Goal: Information Seeking & Learning: Learn about a topic

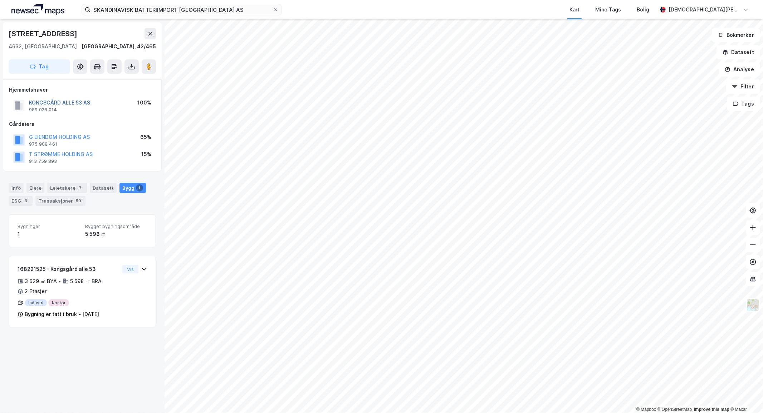
click at [0, 0] on button "KONGSGÅRD ALLE 53 AS" at bounding box center [0, 0] width 0 height 0
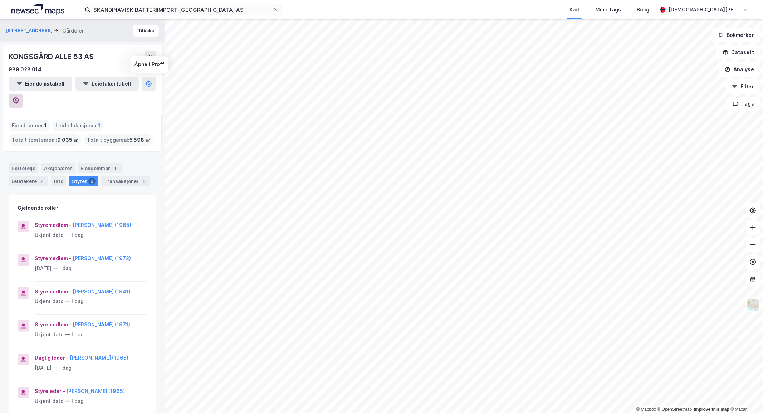
click at [19, 97] on icon at bounding box center [15, 100] width 7 height 7
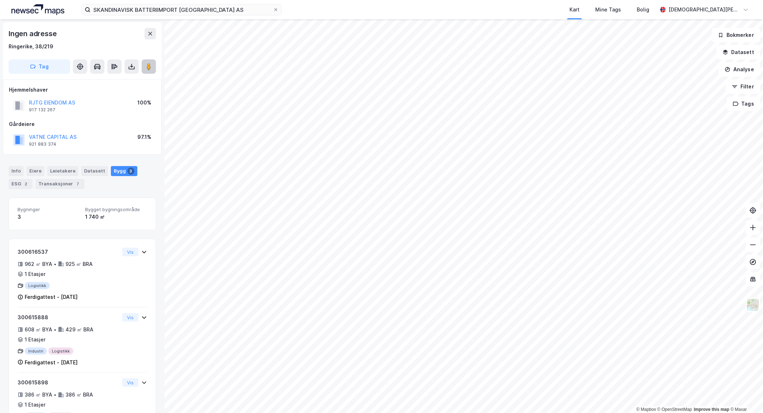
click at [148, 66] on image at bounding box center [149, 66] width 4 height 7
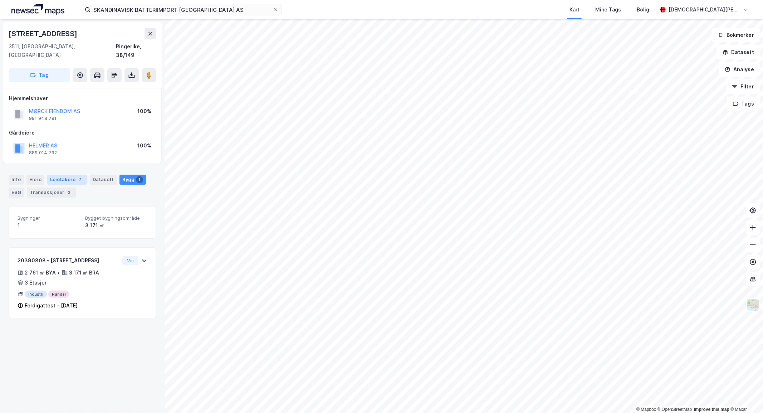
click at [61, 174] on div "Leietakere 2" at bounding box center [67, 179] width 40 height 10
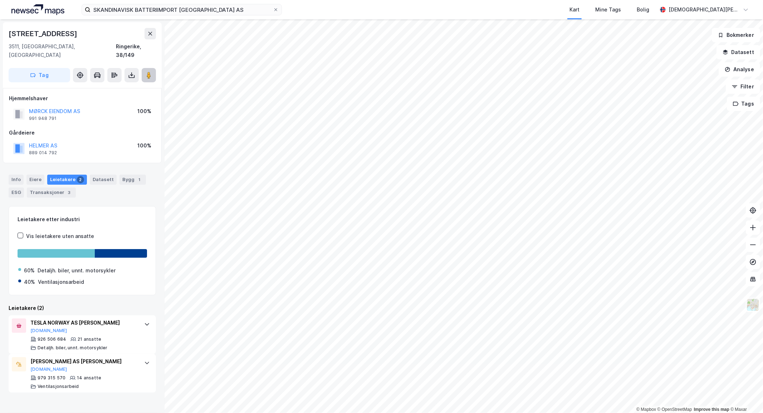
click at [148, 72] on image at bounding box center [149, 75] width 4 height 7
click at [120, 320] on div "TESLA NORWAY AS AVD HØNEFOSS [DOMAIN_NAME]" at bounding box center [83, 325] width 107 height 15
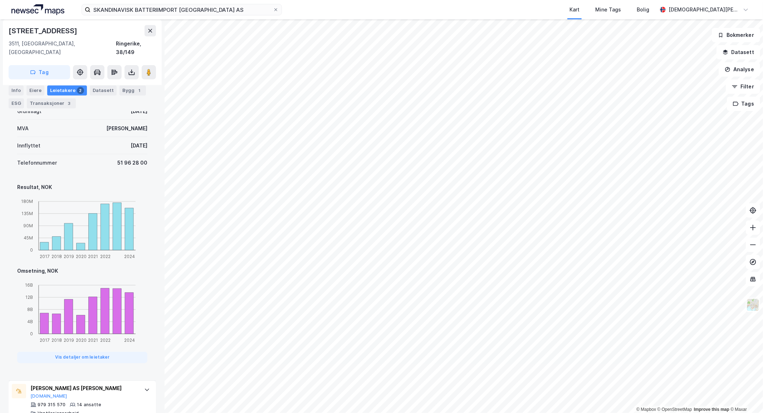
scroll to position [346, 0]
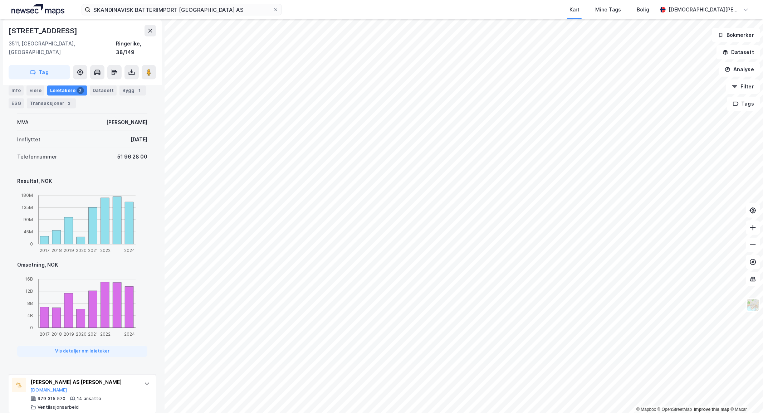
click at [58, 108] on div "Info Eiere Leietakere 2 Datasett Bygg 1 ESG Transaksjoner 3" at bounding box center [82, 94] width 164 height 34
click at [57, 108] on div "Info Eiere Leietakere 2 Datasett Bygg 1 ESG Transaksjoner 3" at bounding box center [82, 94] width 164 height 34
click at [57, 105] on div "Transaksjoner 3" at bounding box center [51, 103] width 49 height 10
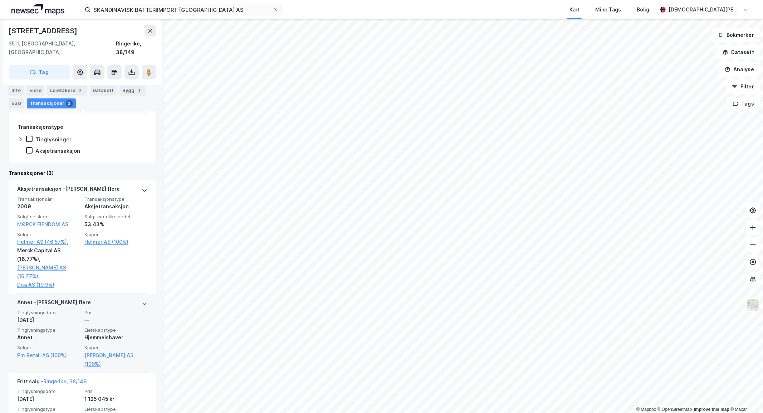
scroll to position [189, 0]
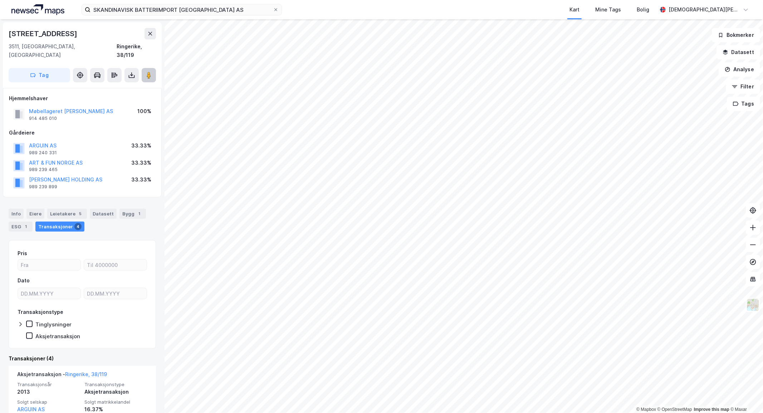
click at [143, 68] on button at bounding box center [149, 75] width 14 height 14
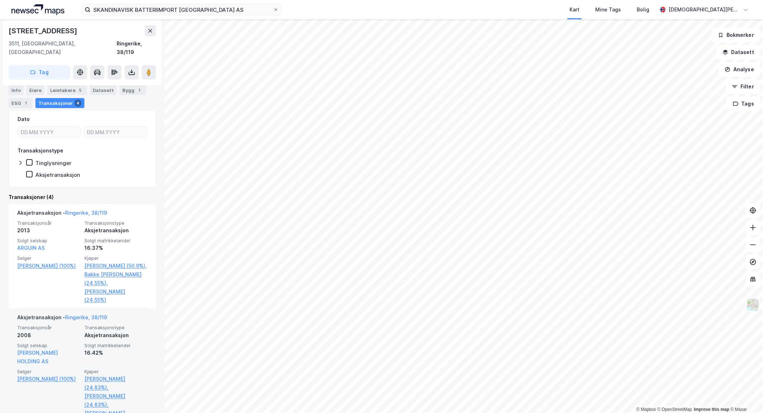
scroll to position [198, 0]
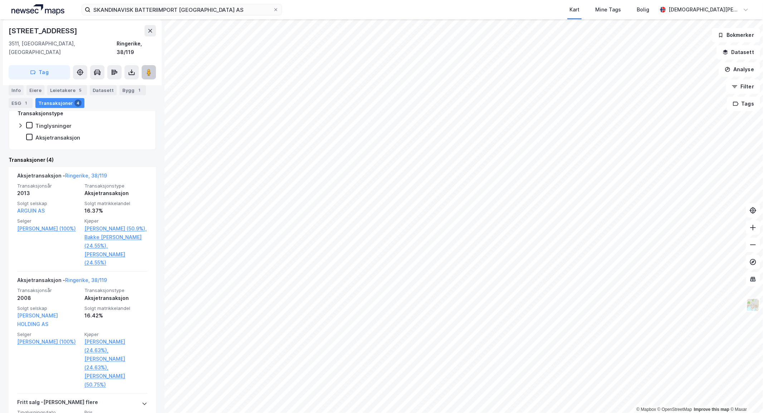
click at [147, 65] on button at bounding box center [149, 72] width 14 height 14
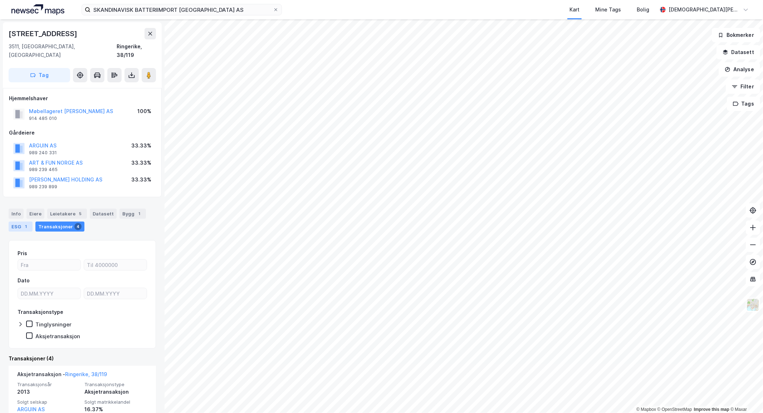
click at [21, 221] on div "ESG 1" at bounding box center [21, 226] width 24 height 10
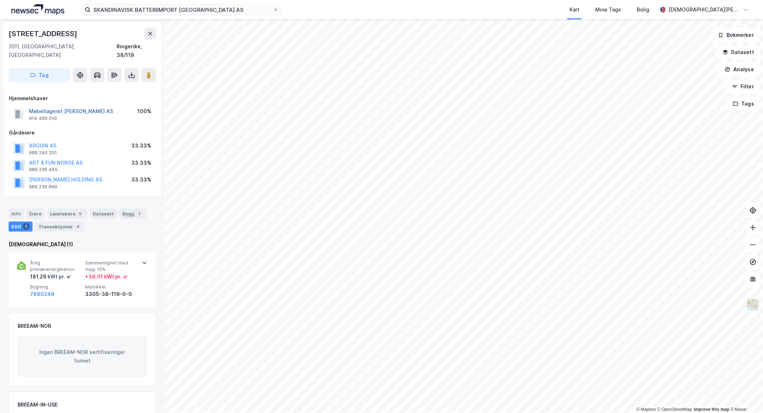
click at [0, 0] on button "Møbellageret [PERSON_NAME] AS" at bounding box center [0, 0] width 0 height 0
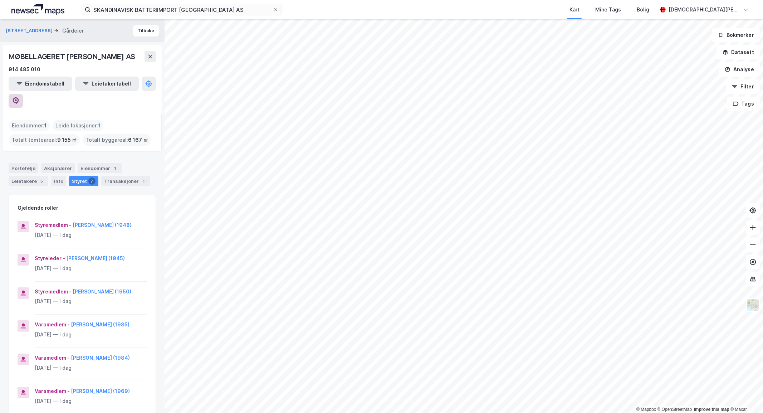
click at [19, 97] on icon at bounding box center [15, 100] width 7 height 7
click at [118, 176] on div "Transaksjoner 1" at bounding box center [125, 181] width 49 height 10
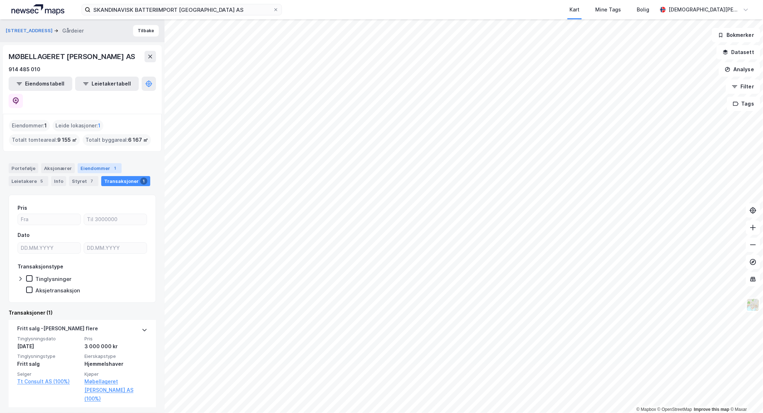
click at [112, 164] on div "1" at bounding box center [115, 167] width 7 height 7
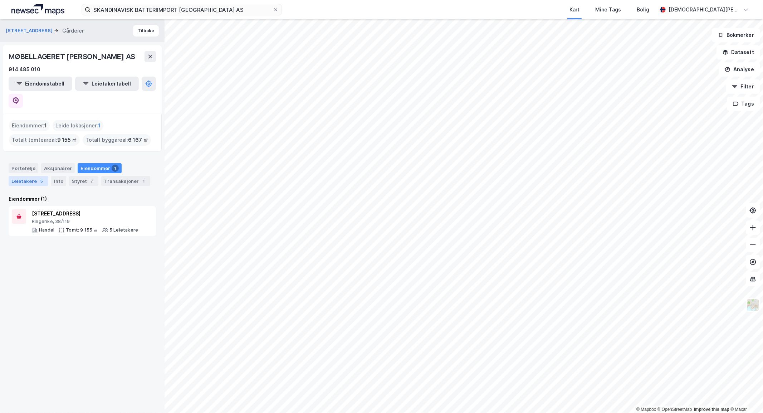
click at [14, 176] on div "Leietakere 5" at bounding box center [29, 181] width 40 height 10
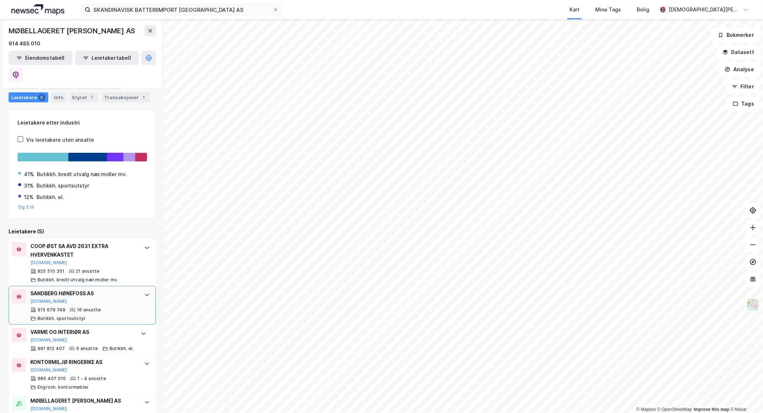
scroll to position [95, 0]
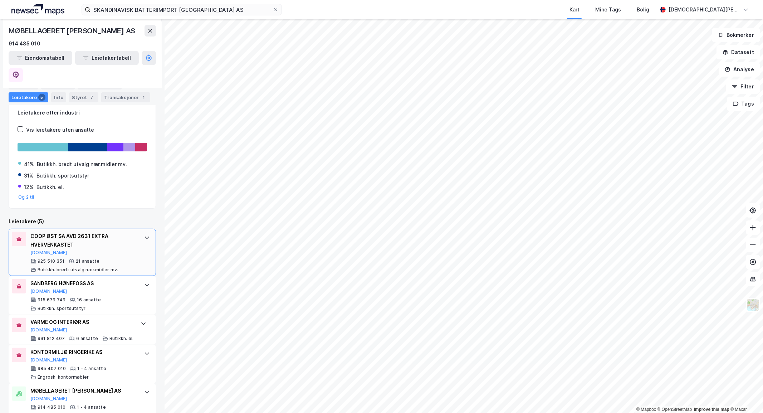
click at [122, 240] on div "COOP ØST SA AVD 2631 EXTRA HVERVENKASTET [DOMAIN_NAME] 925 510 351 21 ansatte B…" at bounding box center [83, 252] width 107 height 41
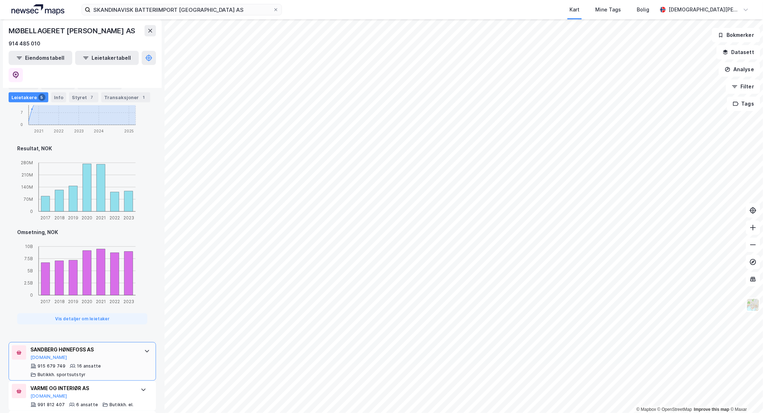
click at [119, 363] on div "915 679 749 16 ansatte Butikkh. sportsutstyr" at bounding box center [83, 370] width 107 height 14
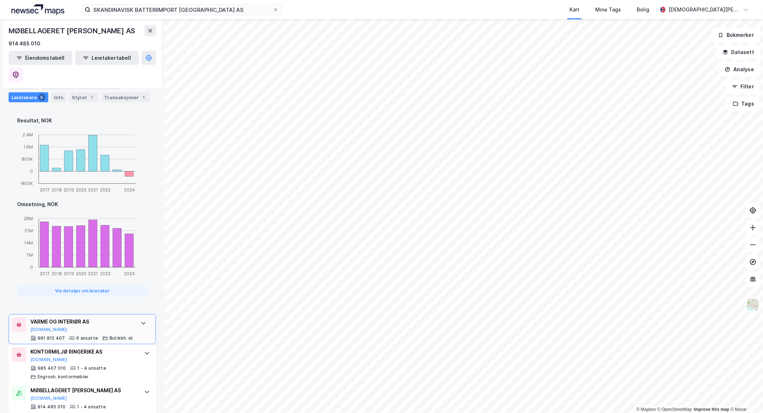
click at [130, 316] on div "VARME OG INTERIØR AS [DOMAIN_NAME] 991 812 407 6 ansatte Butikkh. el." at bounding box center [82, 329] width 147 height 30
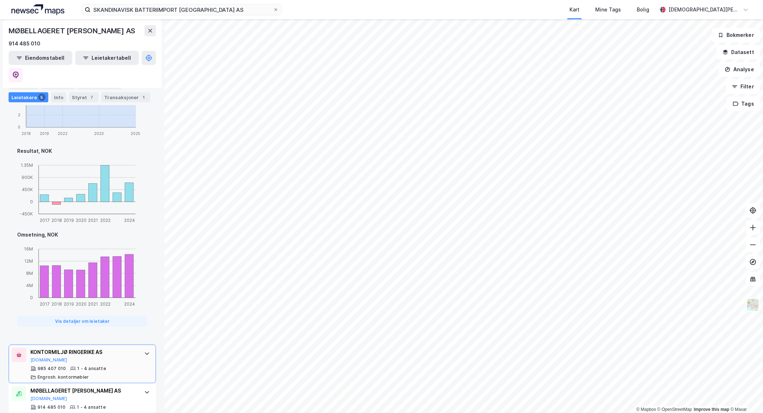
click at [129, 365] on div "985 407 010 1 - 4 ansatte Engrosh. kontormøbler" at bounding box center [83, 372] width 107 height 14
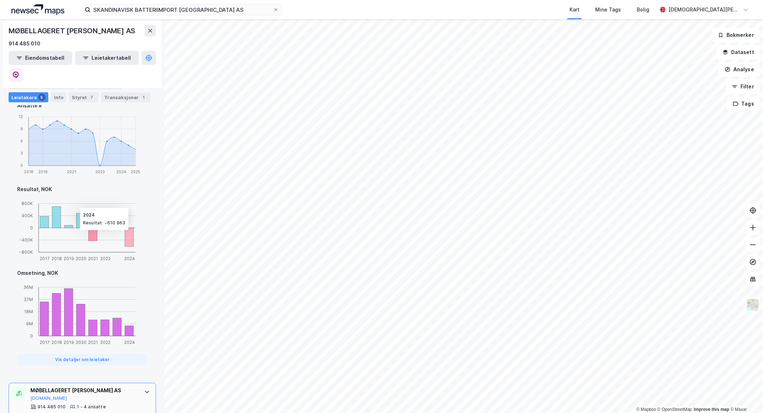
click at [133, 383] on div "MØBELLAGERET [PERSON_NAME] AS [DOMAIN_NAME] 914 485 010 1 - 4 ansatte Utl. av e…" at bounding box center [82, 402] width 147 height 39
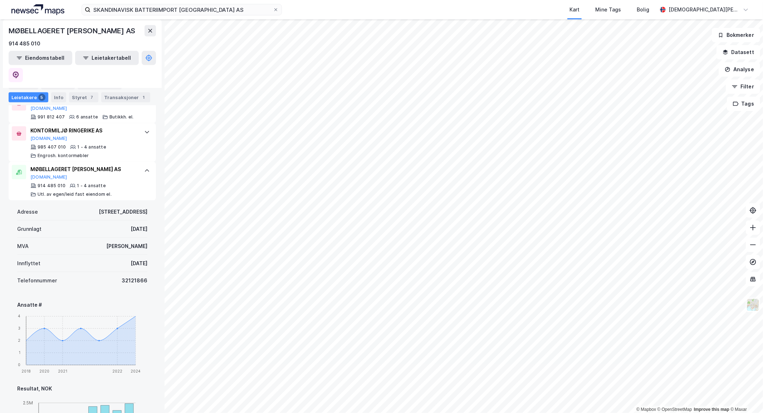
scroll to position [278, 0]
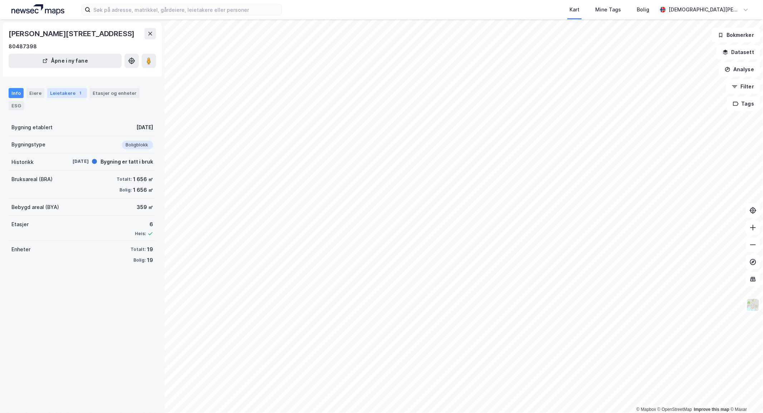
click at [70, 93] on div "Leietakere 1" at bounding box center [67, 93] width 40 height 10
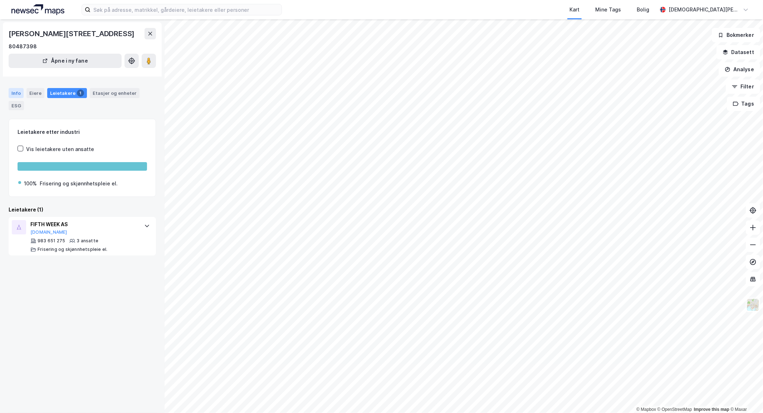
click at [22, 90] on div "Info" at bounding box center [16, 93] width 15 height 10
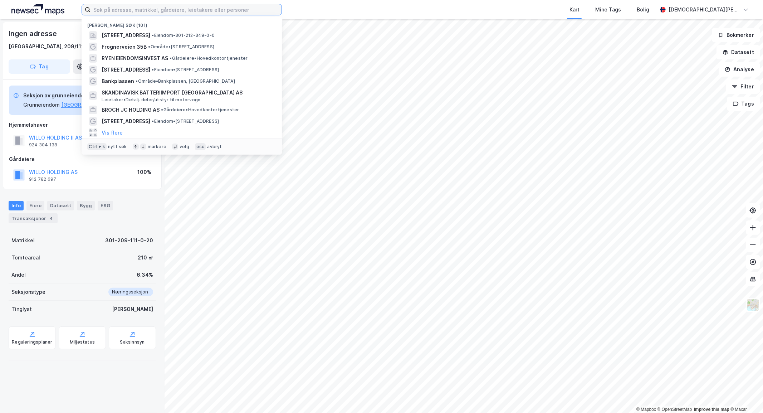
click at [231, 12] on input at bounding box center [185, 9] width 191 height 11
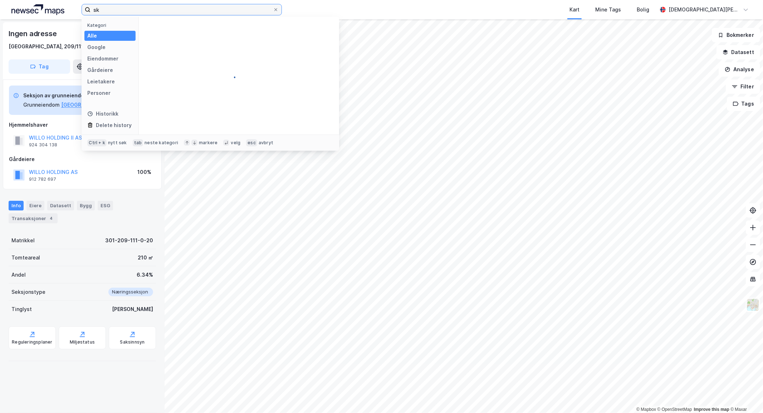
type input "s"
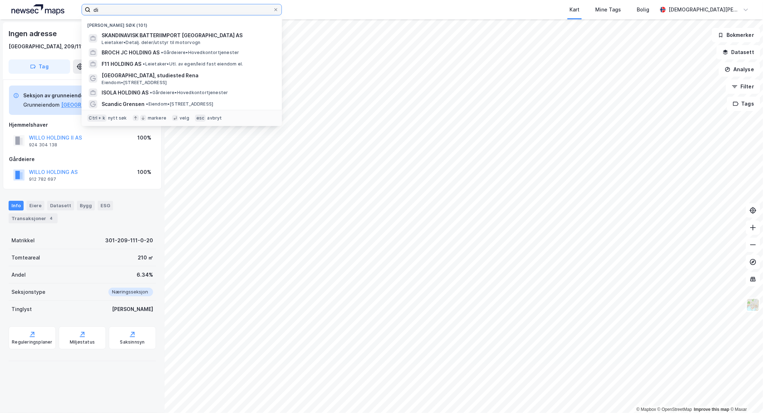
type input "d"
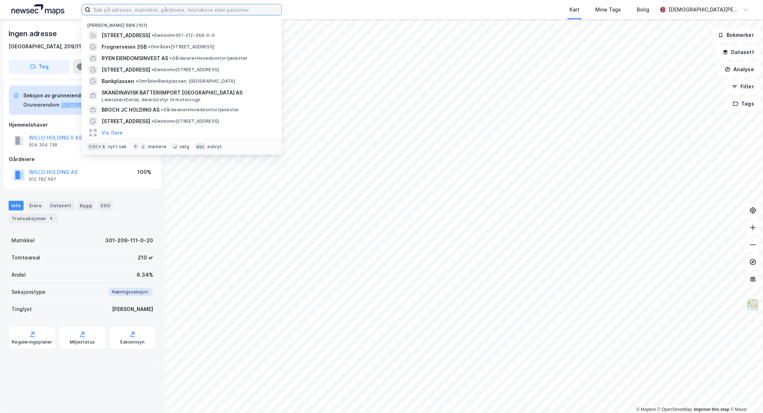
click at [246, 8] on input at bounding box center [185, 9] width 191 height 11
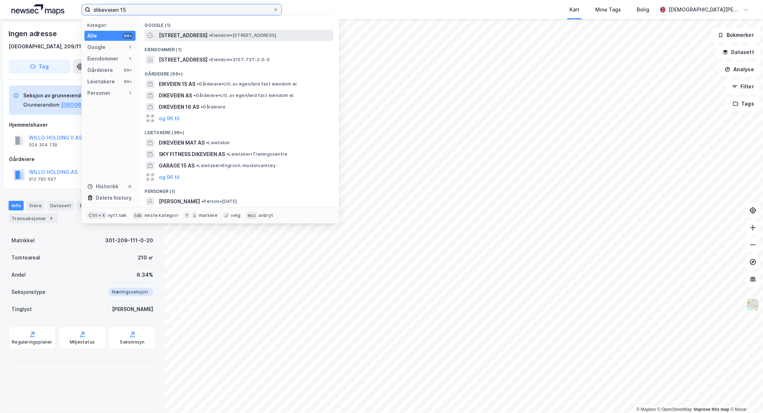
type input "dikeveien 15"
click at [248, 31] on div "Dikeveien 15 • Eiendom • Dikeveien 15, 1661 Rolvsøy" at bounding box center [245, 35] width 173 height 9
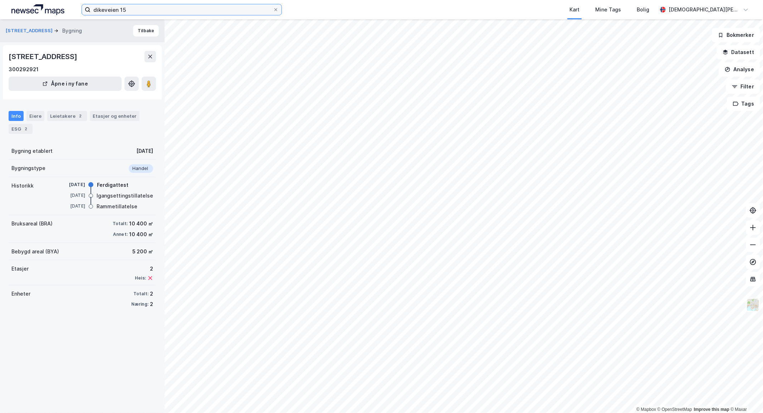
click at [169, 6] on input "dikeveien 15" at bounding box center [181, 9] width 182 height 11
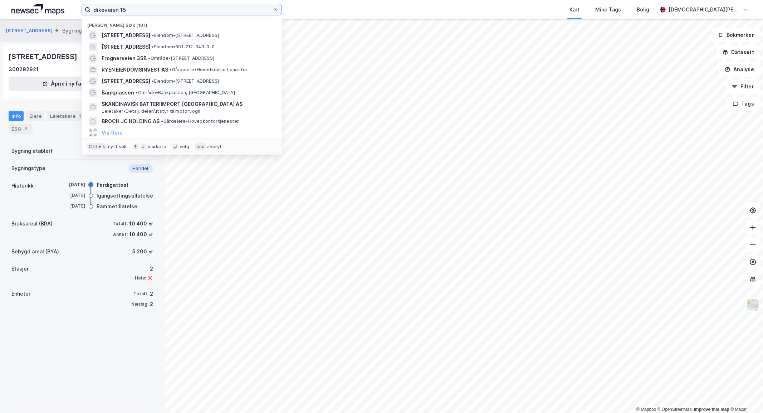
click at [169, 5] on input "dikeveien 15" at bounding box center [181, 9] width 182 height 11
drag, startPoint x: 275, startPoint y: 8, endPoint x: 262, endPoint y: 8, distance: 12.5
click at [274, 7] on div at bounding box center [276, 10] width 4 height 6
click at [273, 6] on input "dikeveien 15" at bounding box center [181, 9] width 182 height 11
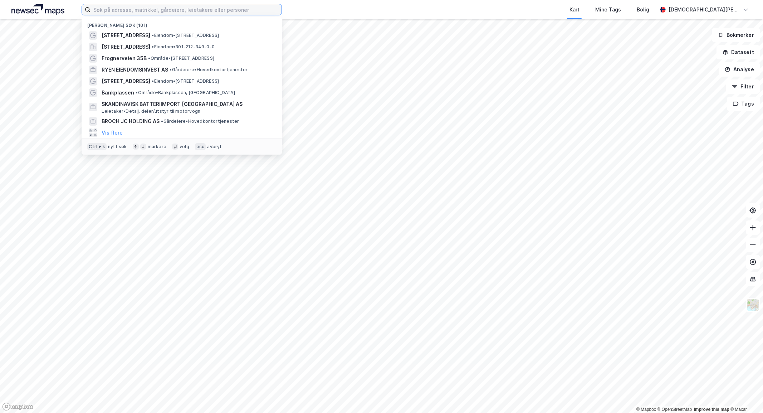
click at [234, 11] on input at bounding box center [185, 9] width 191 height 11
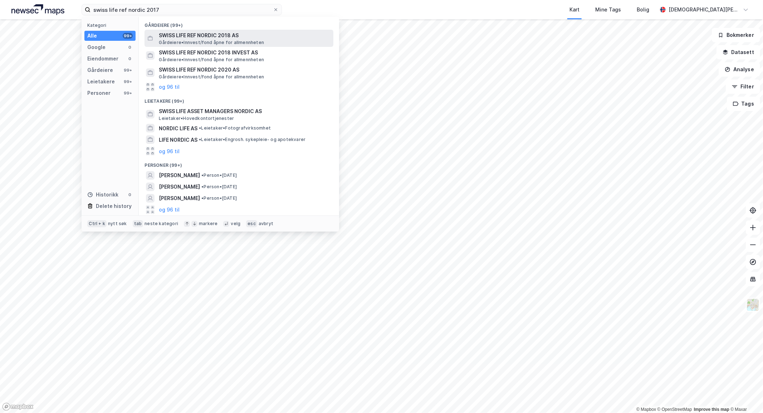
click at [234, 40] on span "Gårdeiere • Innvest/fond åpne for allmennheten" at bounding box center [211, 43] width 105 height 6
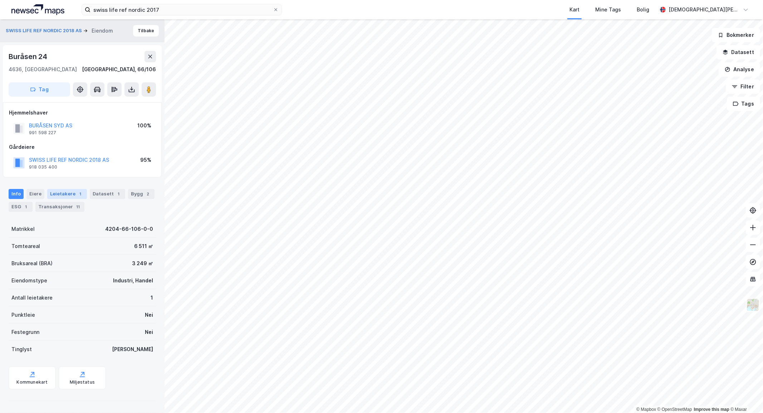
click at [77, 193] on div "1" at bounding box center [80, 193] width 7 height 7
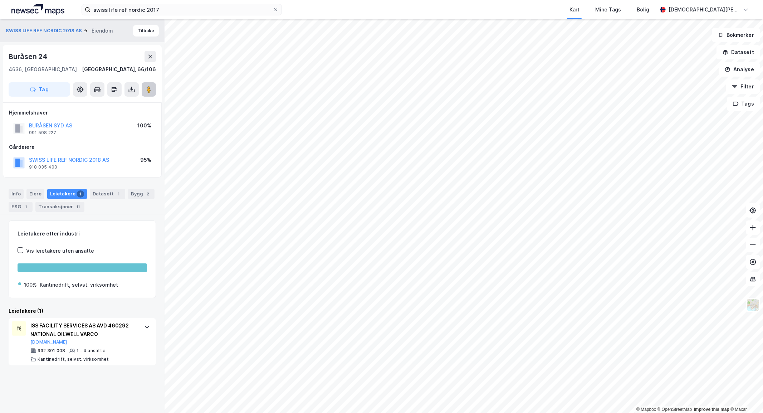
click at [152, 88] on icon at bounding box center [148, 89] width 7 height 7
click at [146, 32] on button "Tilbake" at bounding box center [146, 30] width 26 height 11
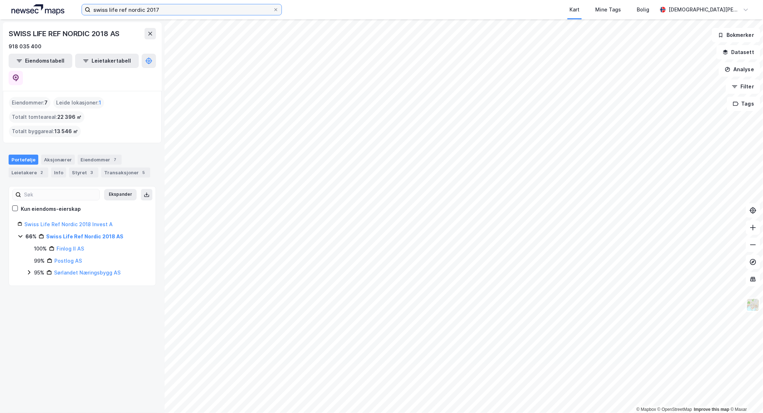
click at [168, 11] on input "swiss life ref nordic 2017" at bounding box center [181, 9] width 182 height 11
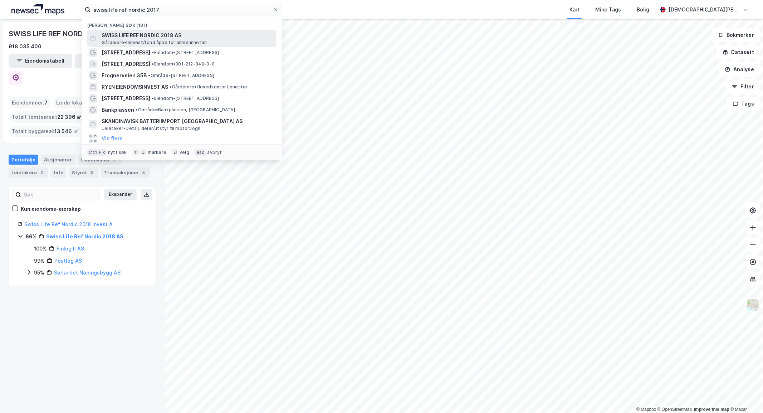
click at [235, 33] on span "SWISS LIFE REF NORDIC 2018 AS" at bounding box center [188, 35] width 172 height 9
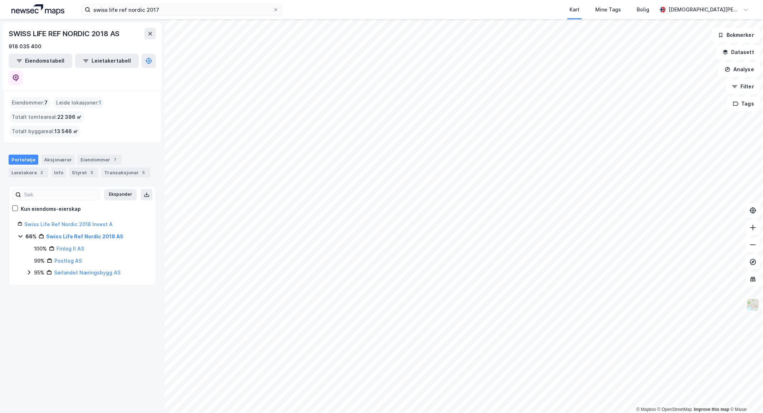
click at [28, 97] on div "Eiendommer : 7" at bounding box center [29, 102] width 41 height 11
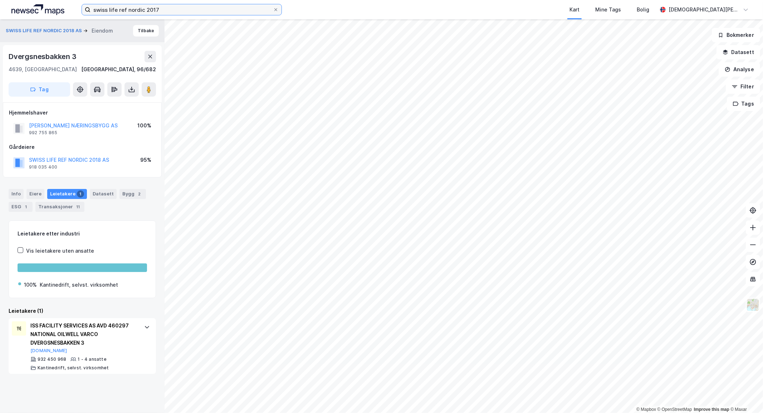
click at [207, 10] on input "swiss life ref nordic 2017" at bounding box center [181, 9] width 182 height 11
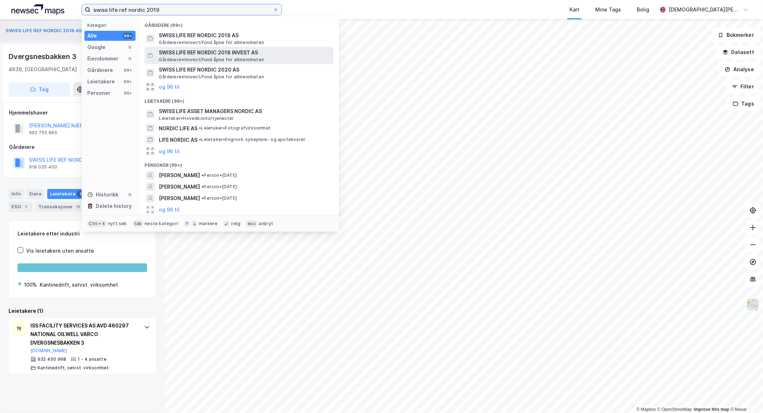
type input "swiss life ref nordic 2019"
click at [234, 55] on span "SWISS LIFE REF NORDIC 2018 INVEST AS" at bounding box center [245, 52] width 172 height 9
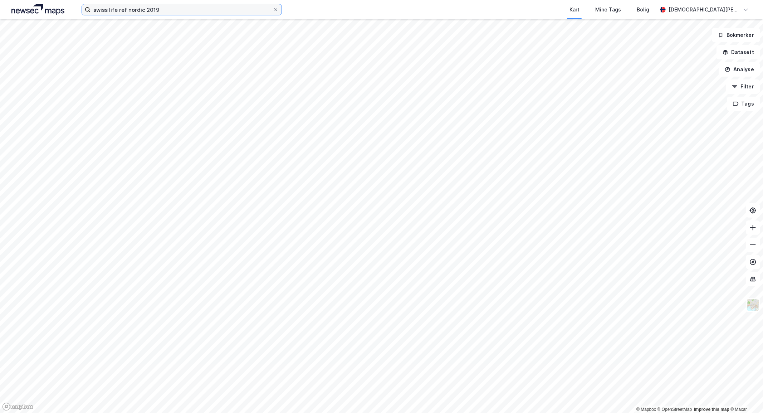
click at [248, 6] on input "swiss life ref nordic 2019" at bounding box center [181, 9] width 182 height 11
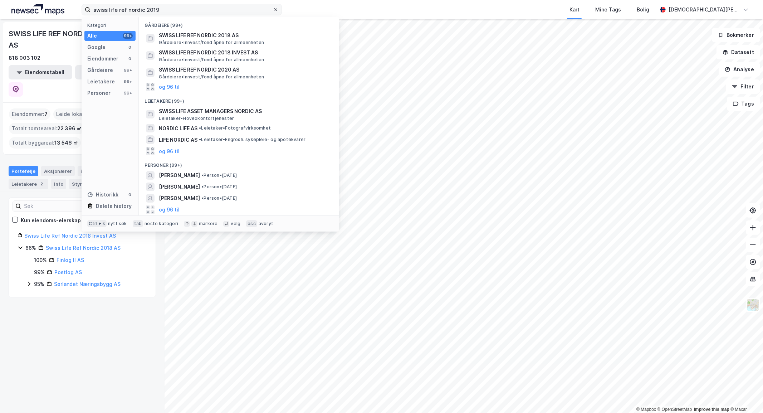
click at [276, 9] on icon at bounding box center [276, 10] width 4 height 4
click at [273, 9] on input "swiss life ref nordic 2019" at bounding box center [181, 9] width 182 height 11
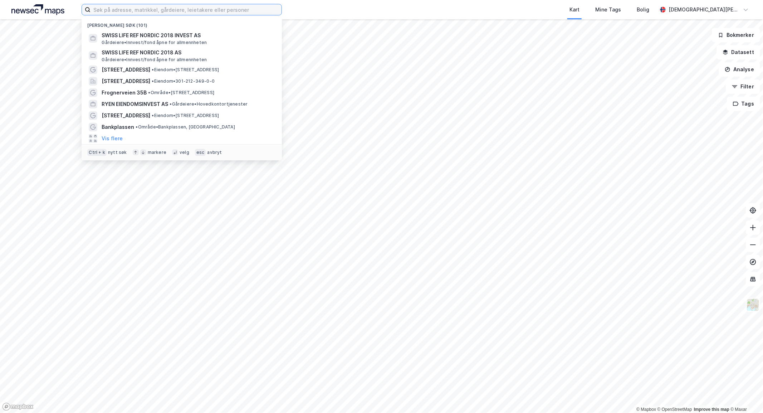
click at [216, 5] on input at bounding box center [185, 9] width 191 height 11
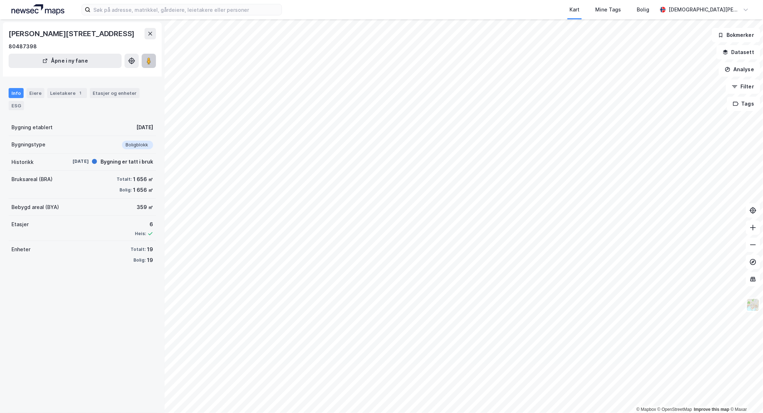
click at [152, 59] on button at bounding box center [149, 61] width 14 height 14
click at [290, 412] on html "Kart Mine Tags Bolig [PERSON_NAME] © Mapbox © OpenStreetMap Improve this map © …" at bounding box center [381, 206] width 763 height 413
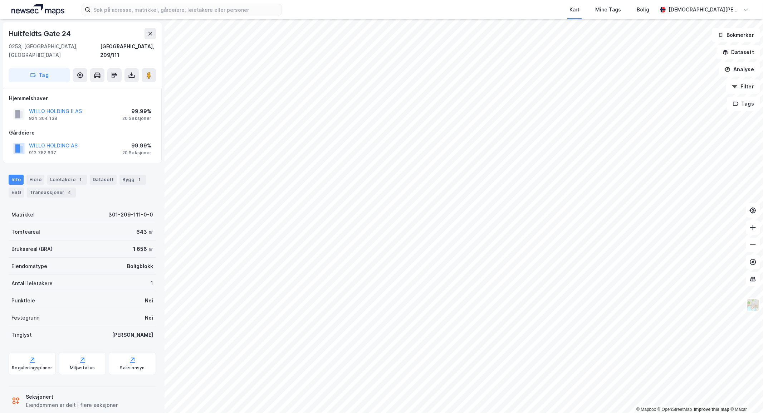
click at [156, 61] on div "[STREET_ADDRESS]" at bounding box center [82, 55] width 159 height 66
click at [152, 72] on icon at bounding box center [148, 75] width 7 height 7
click at [122, 174] on div "Bygg 1" at bounding box center [132, 179] width 26 height 10
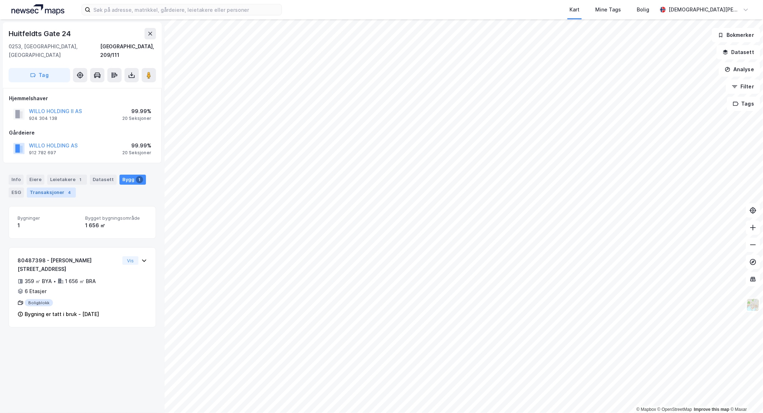
click at [59, 187] on div "Transaksjoner 4" at bounding box center [51, 192] width 49 height 10
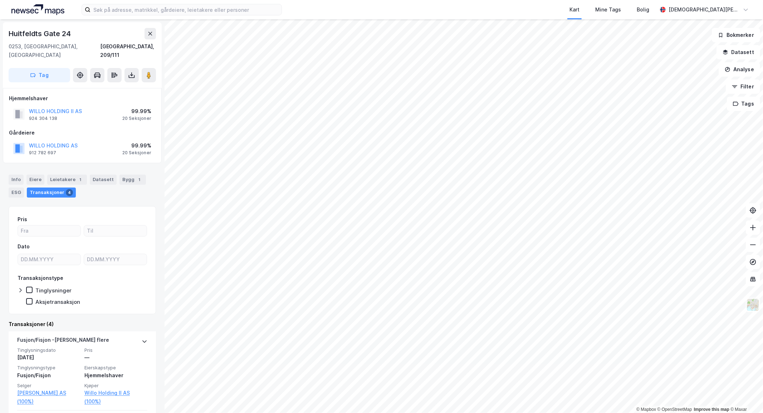
scroll to position [66, 0]
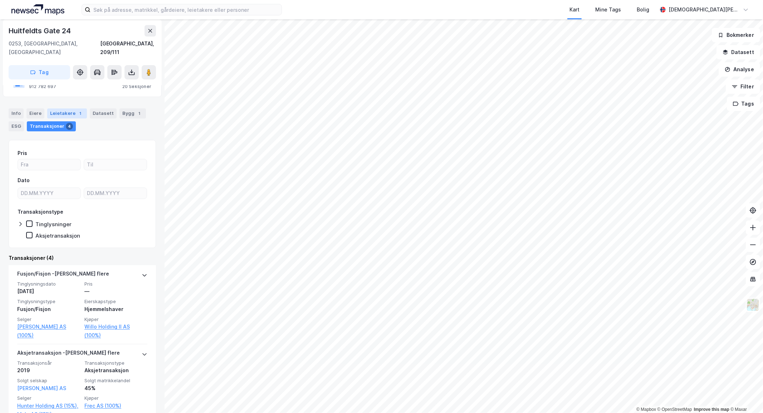
click at [77, 110] on div "1" at bounding box center [80, 113] width 7 height 7
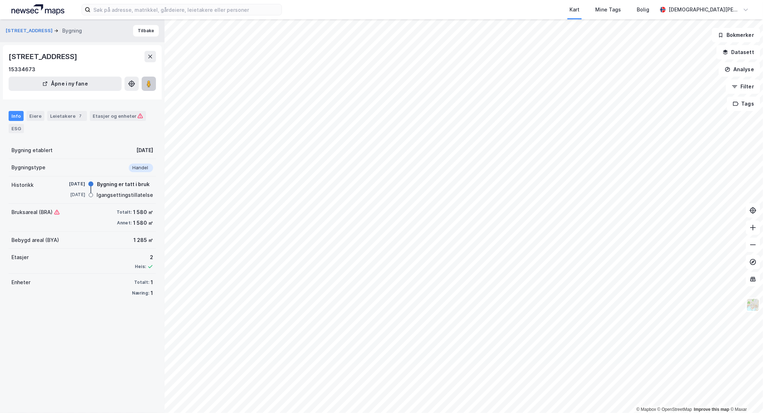
click at [148, 84] on image at bounding box center [149, 83] width 4 height 7
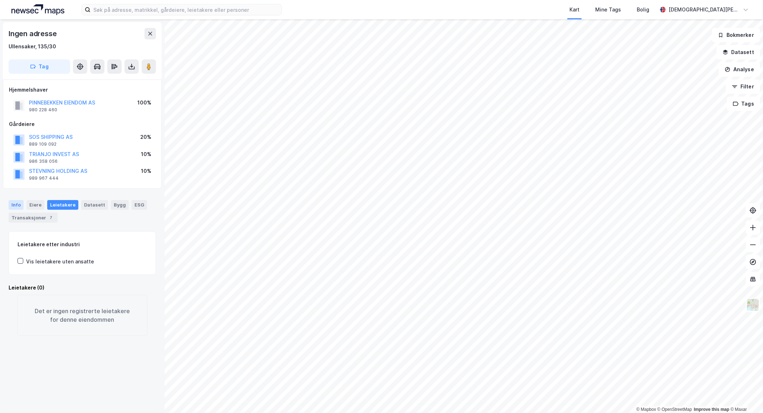
click at [16, 203] on div "Info" at bounding box center [16, 204] width 15 height 9
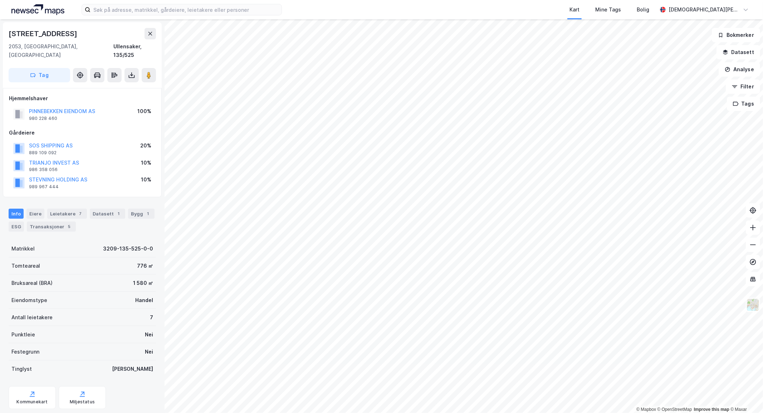
scroll to position [0, 0]
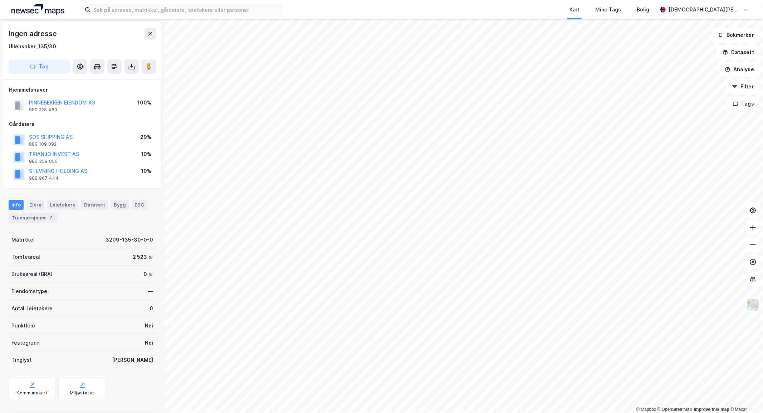
scroll to position [0, 0]
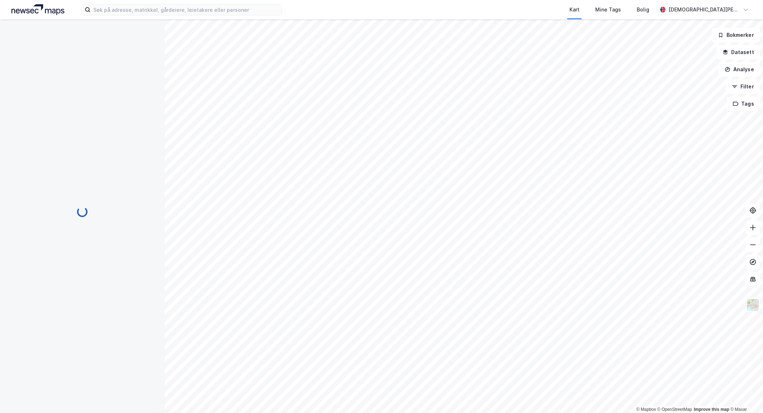
scroll to position [0, 0]
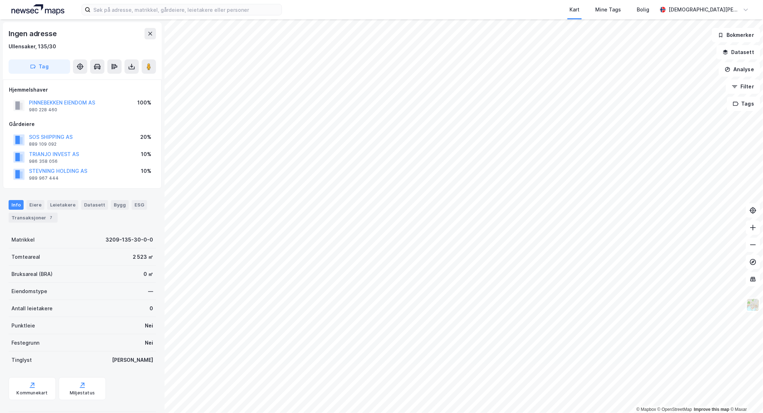
scroll to position [0, 0]
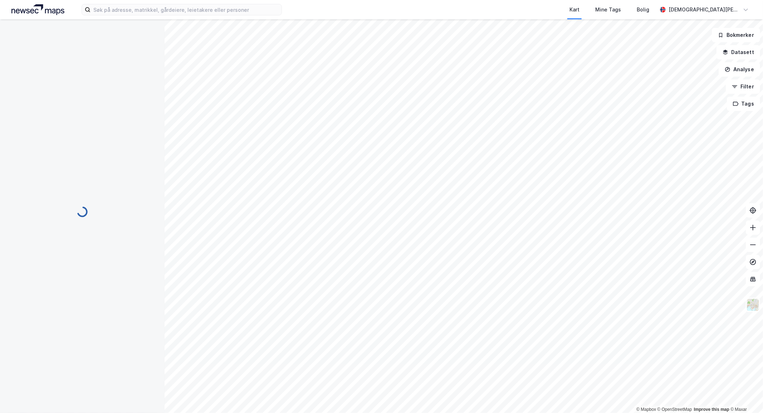
scroll to position [0, 0]
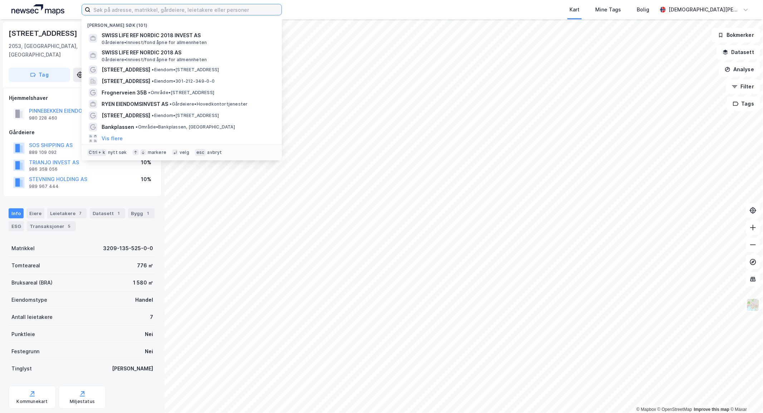
click at [256, 9] on input at bounding box center [185, 9] width 191 height 11
paste input "Østre Aker Lagerbygg AS"
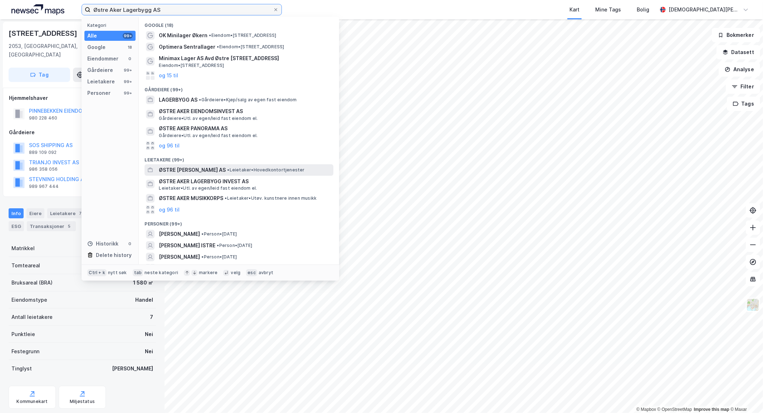
type input "Østre Aker Lagerbygg AS"
click at [261, 173] on div "ØSTRE AKER LAGERBYGG AS • Leietaker • Hovedkontortjenester" at bounding box center [245, 170] width 173 height 9
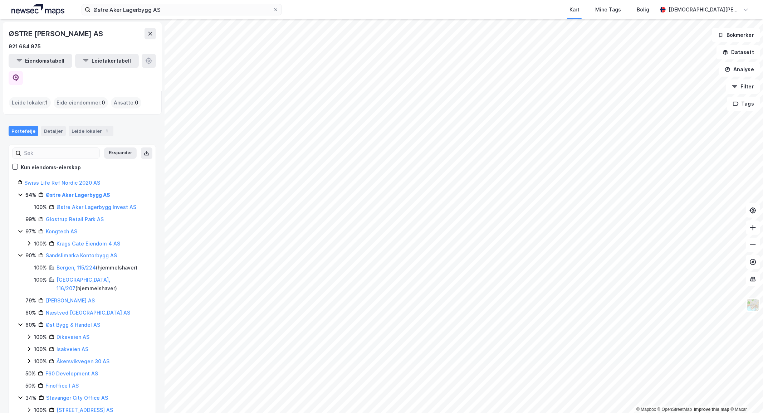
click at [84, 203] on div "Østre Aker Lagerbygg Invest AS" at bounding box center [96, 207] width 80 height 9
click at [84, 204] on link "Østre Aker Lagerbygg Invest AS" at bounding box center [96, 207] width 80 height 6
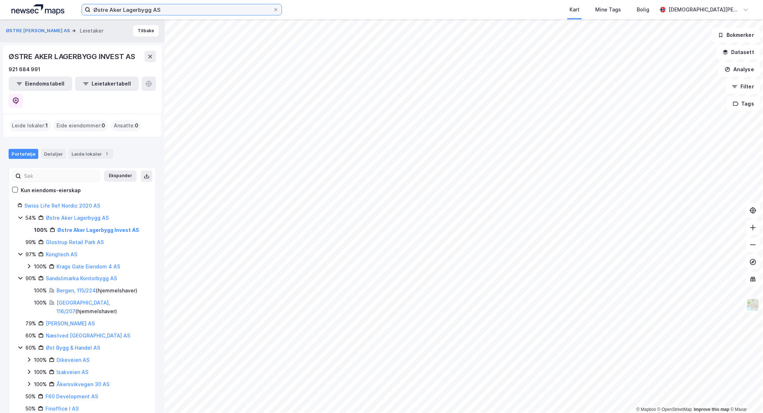
click at [169, 11] on input "Østre Aker Lagerbygg AS" at bounding box center [181, 9] width 182 height 11
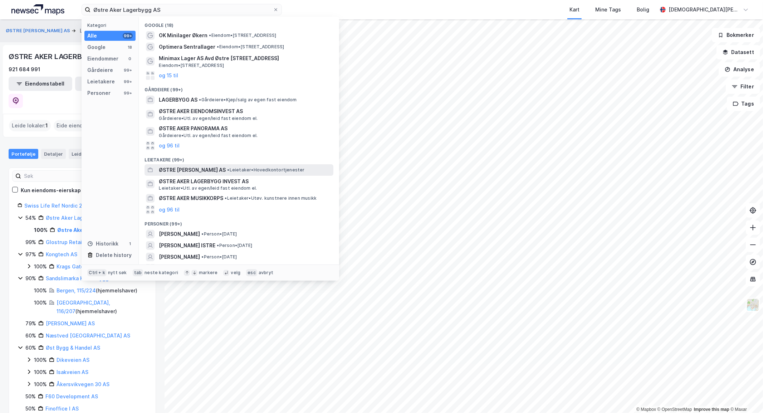
click at [269, 164] on div "ØSTRE AKER LAGERBYGG AS • Leietaker • Hovedkontortjenester" at bounding box center [238, 169] width 189 height 11
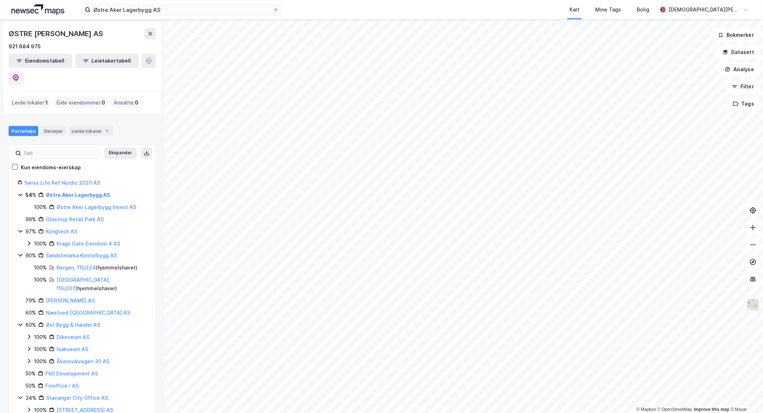
click at [110, 234] on div "© Mapbox © OpenStreetMap Improve this map © Maxar ØSTRE AKER LAGERBYGG AS 921 6…" at bounding box center [381, 215] width 763 height 393
